Goal: Information Seeking & Learning: Learn about a topic

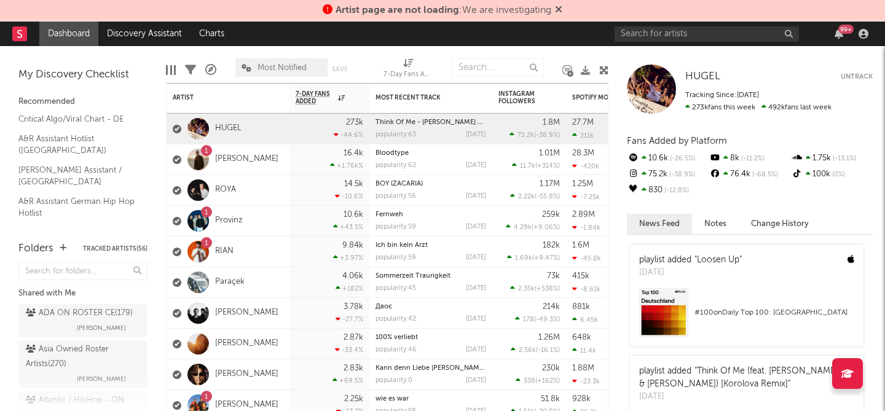
click at [561, 11] on icon at bounding box center [558, 9] width 7 height 10
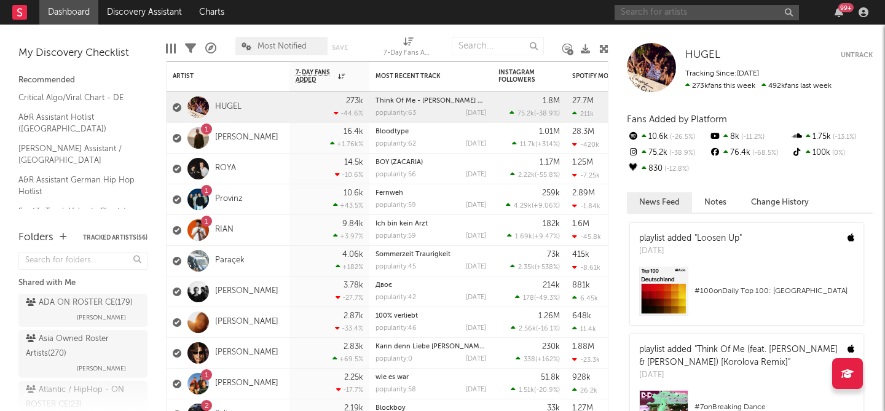
click at [647, 10] on input "text" at bounding box center [707, 12] width 184 height 15
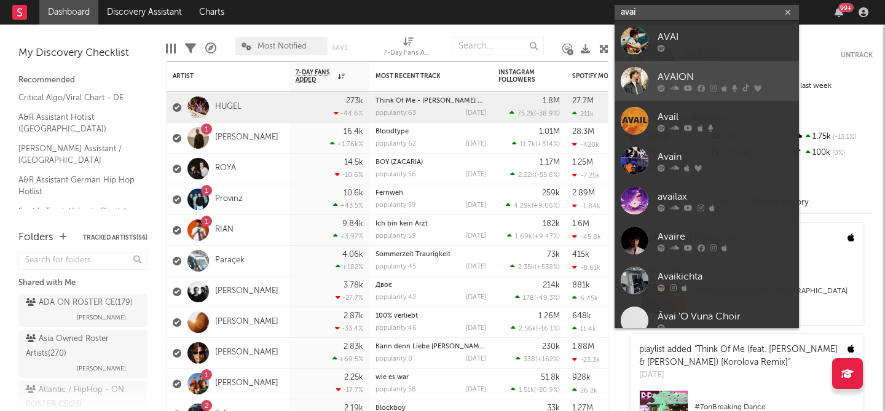
type input "avai"
click at [690, 73] on div "AVAION" at bounding box center [725, 76] width 135 height 15
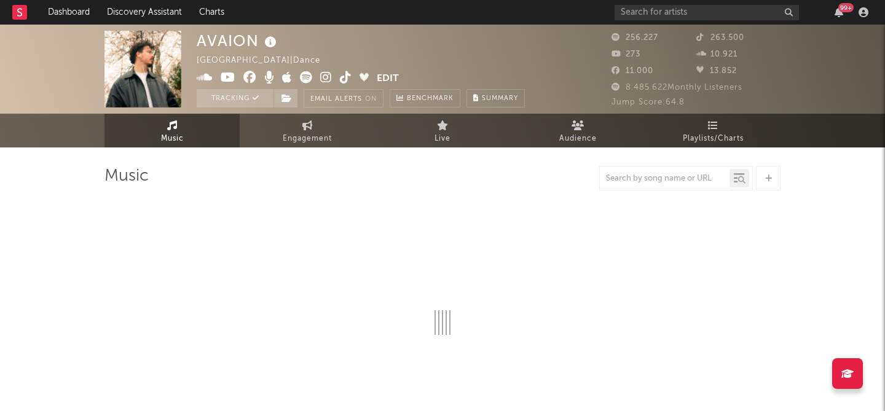
select select "6m"
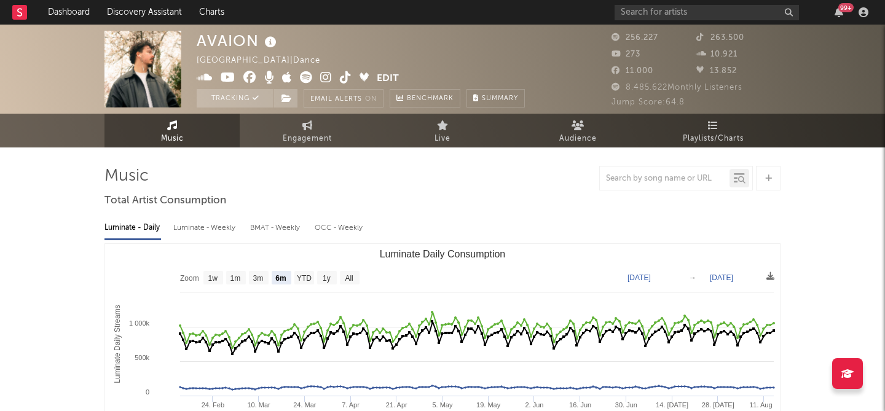
click at [632, 54] on span "273" at bounding box center [626, 54] width 29 height 8
